Goal: Transaction & Acquisition: Purchase product/service

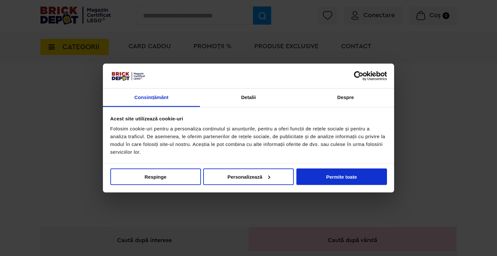
click at [379, 21] on div at bounding box center [248, 128] width 497 height 256
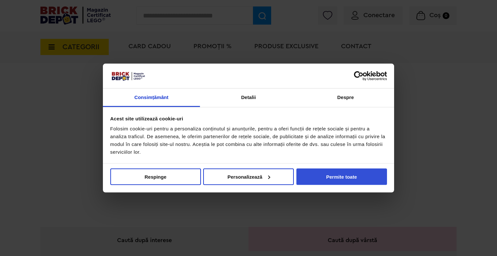
click at [356, 169] on button "Permite toate" at bounding box center [342, 176] width 91 height 17
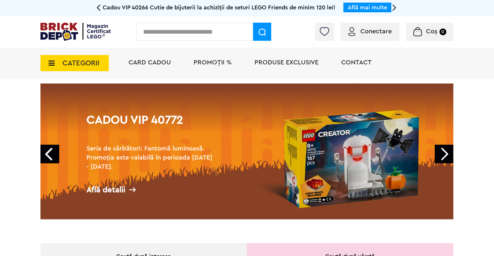
click at [356, 25] on div "Conectare" at bounding box center [370, 32] width 59 height 18
click at [362, 30] on span "Conectare" at bounding box center [375, 31] width 31 height 6
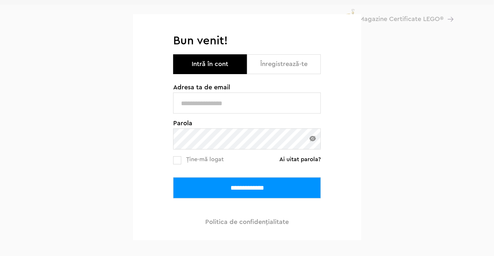
scroll to position [97, 0]
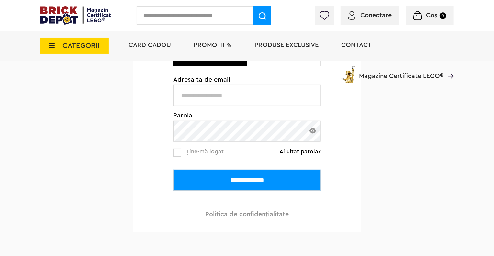
type input "**********"
click at [264, 176] on input "**********" at bounding box center [247, 180] width 148 height 21
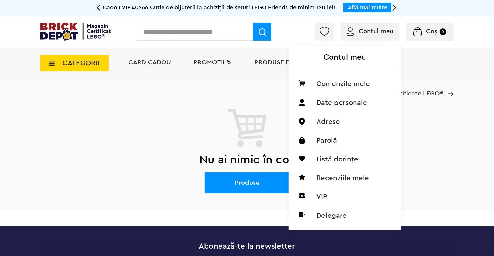
click at [370, 32] on span "Contul meu" at bounding box center [376, 31] width 35 height 6
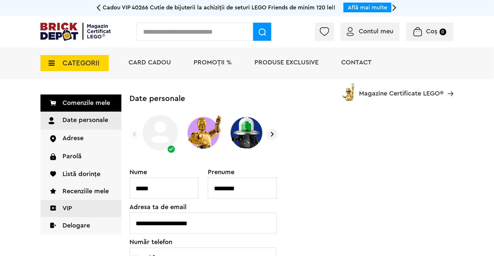
click at [87, 212] on link "VIP" at bounding box center [80, 208] width 81 height 17
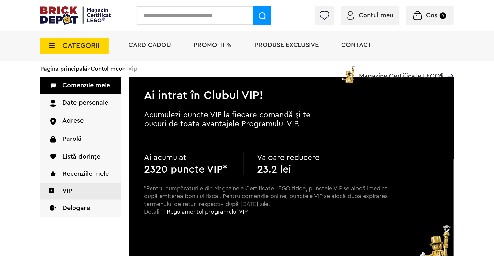
scroll to position [32, 0]
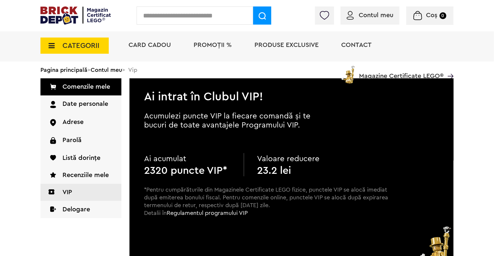
click at [378, 17] on div at bounding box center [403, 17] width 99 height 6
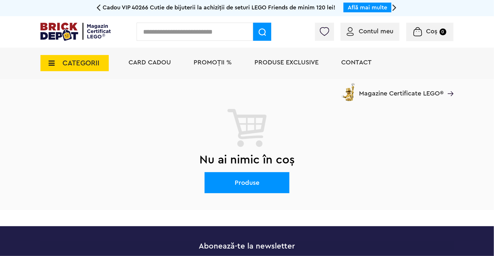
click at [154, 66] on span "Card Cadou" at bounding box center [150, 62] width 42 height 6
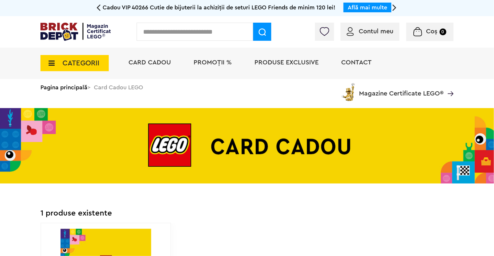
click at [103, 59] on span "CATEGORII" at bounding box center [74, 63] width 68 height 16
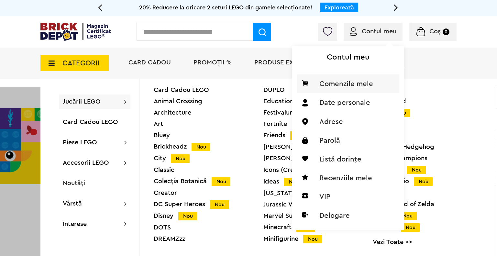
click at [373, 80] on li "Comenzile mele" at bounding box center [348, 83] width 102 height 19
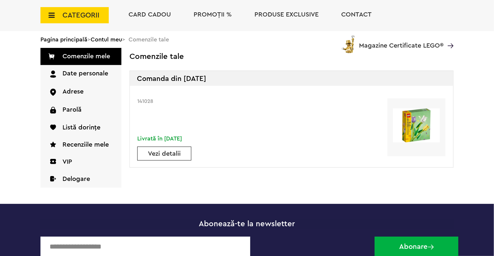
scroll to position [65, 0]
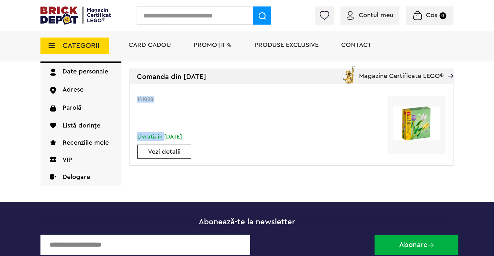
drag, startPoint x: 164, startPoint y: 139, endPoint x: 196, endPoint y: 138, distance: 31.7
click at [196, 138] on div "141028 Livrată în 24.03.2023 Vezi detalii" at bounding box center [291, 125] width 323 height 82
click at [185, 145] on div "Vezi detalii" at bounding box center [164, 152] width 54 height 14
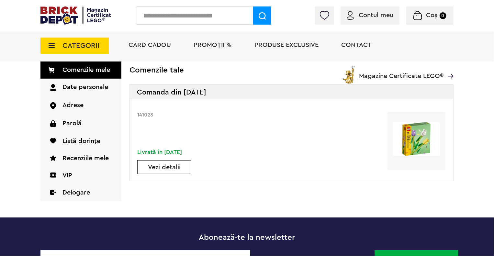
scroll to position [32, 0]
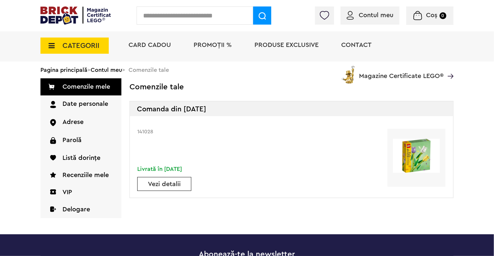
click at [174, 180] on div "Vezi detalii" at bounding box center [164, 184] width 54 height 14
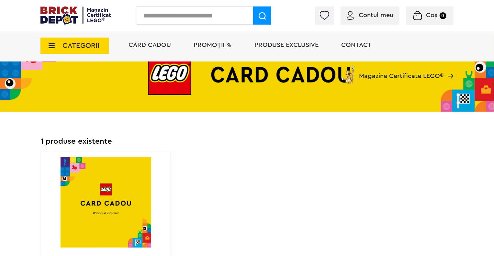
scroll to position [65, 0]
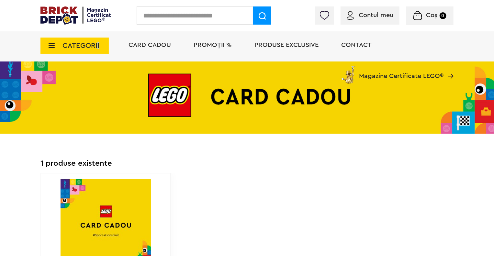
click at [98, 46] on span "CATEGORII" at bounding box center [80, 45] width 37 height 7
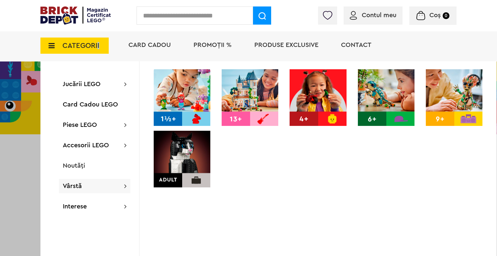
click at [192, 151] on img at bounding box center [182, 159] width 57 height 57
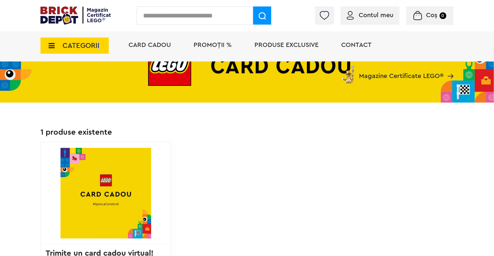
scroll to position [97, 0]
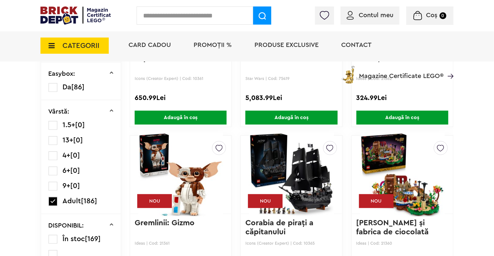
scroll to position [178, 0]
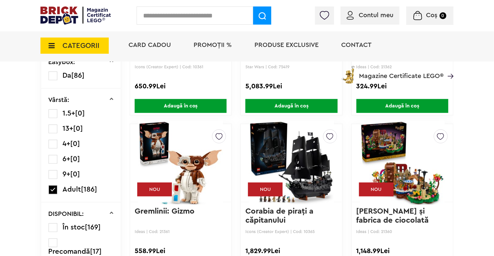
click at [53, 187] on label at bounding box center [53, 189] width 9 height 9
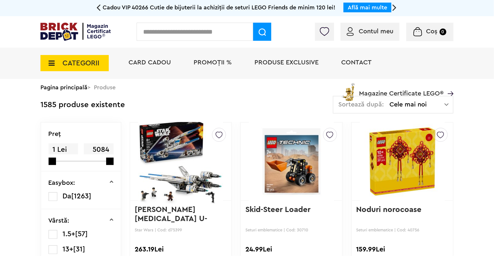
click at [412, 107] on span "Cele mai noi" at bounding box center [416, 104] width 55 height 6
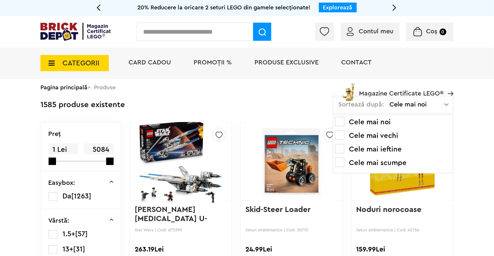
click at [394, 149] on li "Cele mai ieftine" at bounding box center [393, 149] width 116 height 10
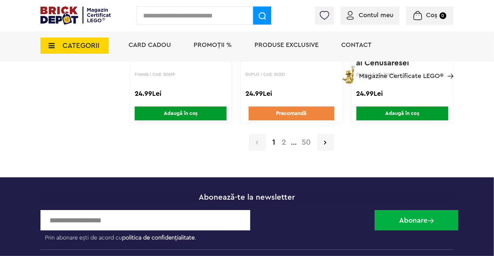
scroll to position [1198, 0]
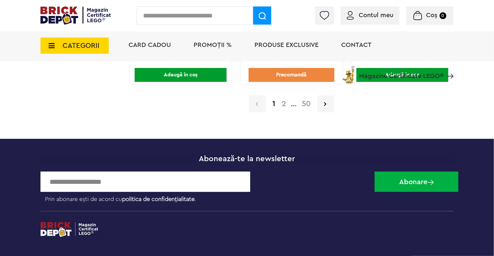
click at [285, 103] on link "2" at bounding box center [283, 104] width 11 height 8
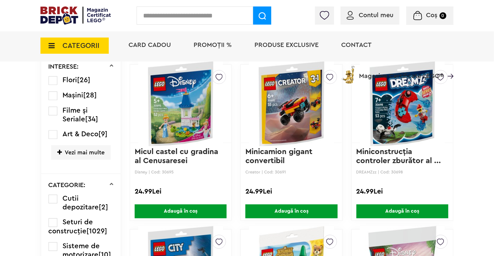
scroll to position [567, 0]
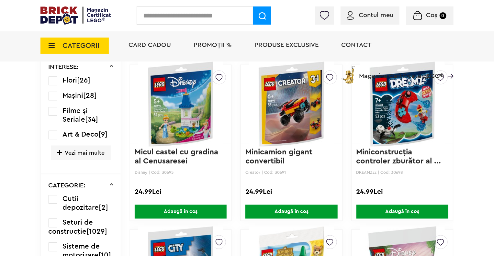
click at [300, 213] on span "Adaugă în coș" at bounding box center [291, 212] width 92 height 14
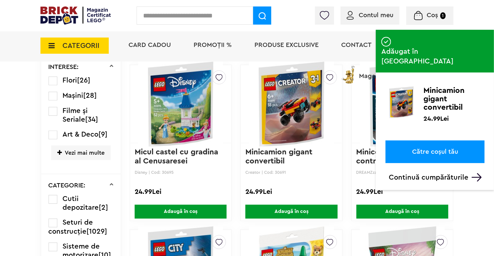
click at [454, 140] on link "Către coșul tău" at bounding box center [435, 151] width 99 height 23
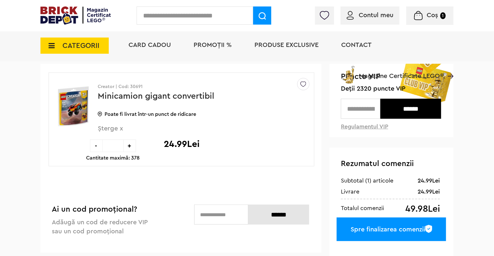
scroll to position [97, 0]
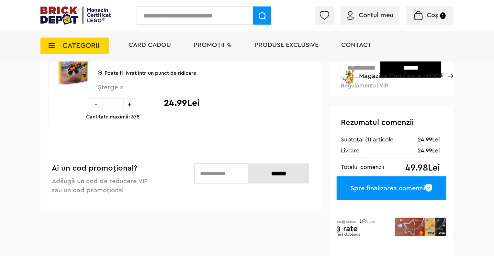
drag, startPoint x: 418, startPoint y: 151, endPoint x: 445, endPoint y: 152, distance: 26.6
click at [445, 152] on div "Rezumatul comenzii 24.99Lei Subtotal (1) articole 24.99Lei Livrare 49.98Lei Tot…" at bounding box center [392, 182] width 124 height 151
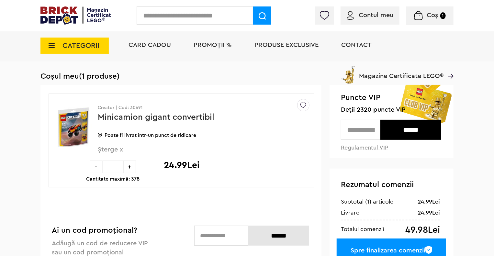
scroll to position [32, 0]
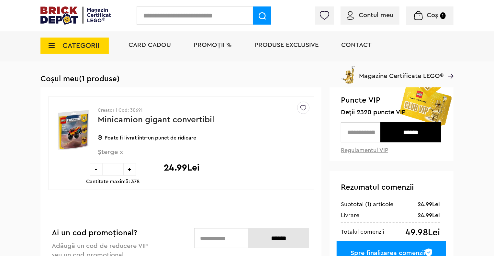
click at [369, 134] on input "text" at bounding box center [360, 132] width 39 height 20
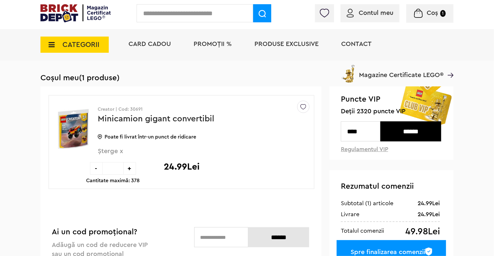
scroll to position [0, 0]
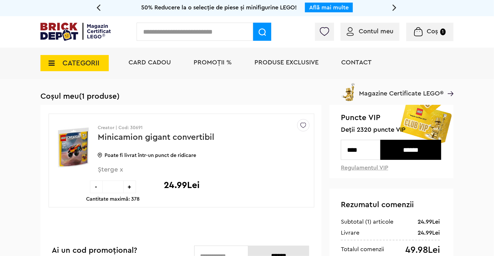
type input "****"
click at [409, 146] on input "******" at bounding box center [410, 150] width 61 height 20
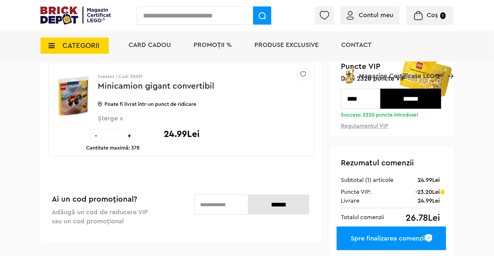
scroll to position [65, 0]
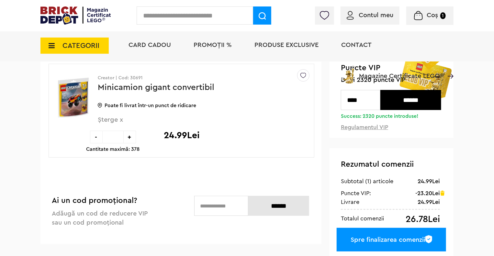
click at [116, 121] on span "Șterge x" at bounding box center [193, 124] width 190 height 14
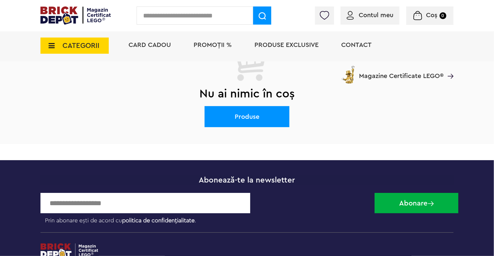
scroll to position [65, 0]
